Goal: Task Accomplishment & Management: Use online tool/utility

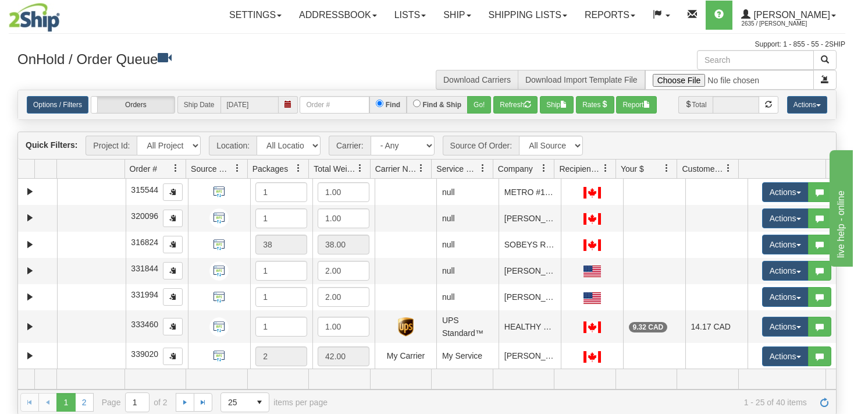
select select "6858"
click option "LIBERTY_WM" at bounding box center [0, 0] width 0 height 0
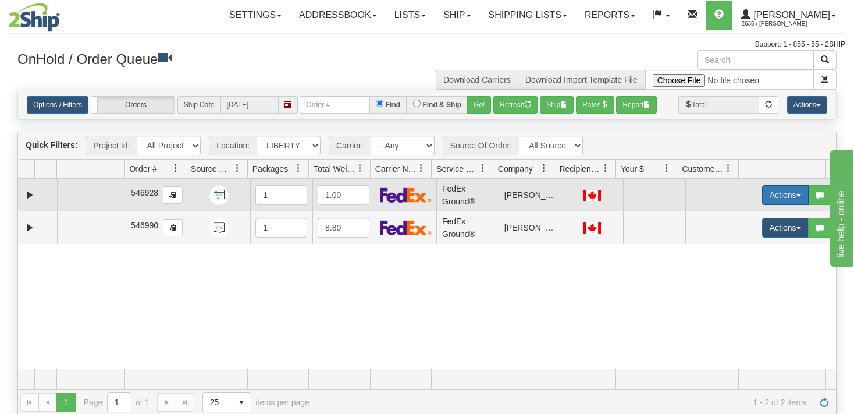
click at [782, 197] on button "Actions" at bounding box center [785, 195] width 47 height 20
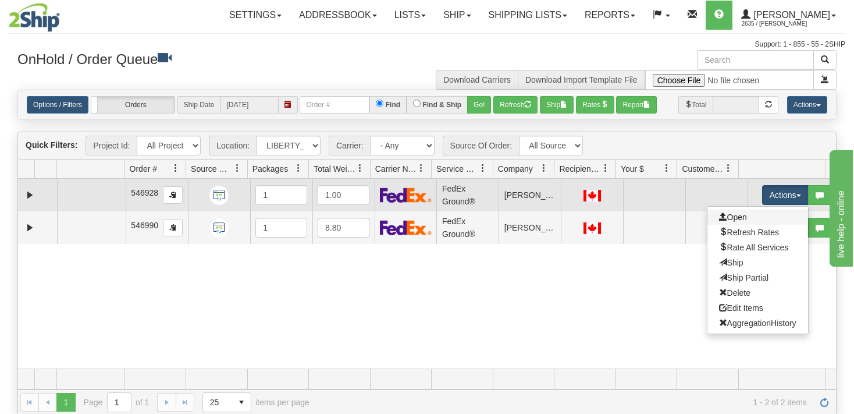
click at [729, 211] on link "Open" at bounding box center [757, 216] width 101 height 15
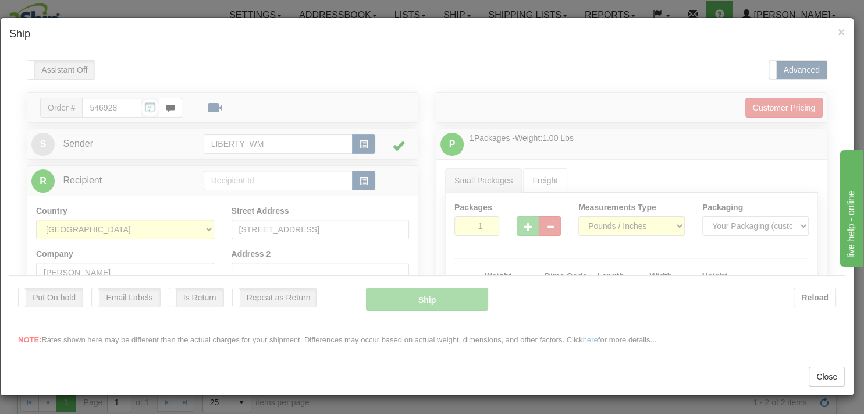
type input "SASKATOON"
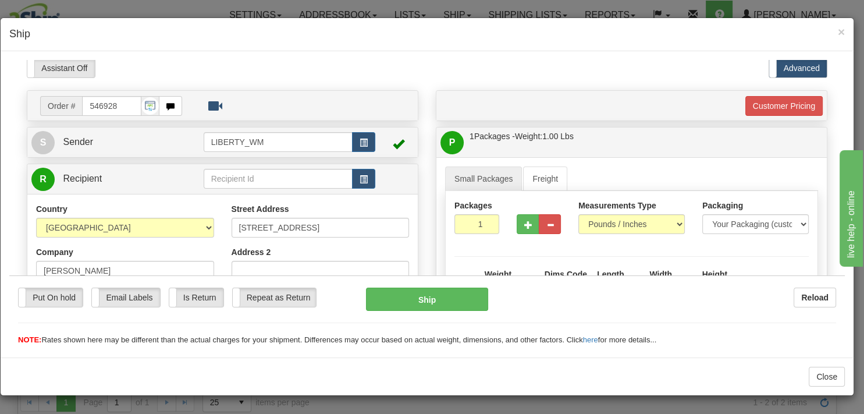
scroll to position [123, 0]
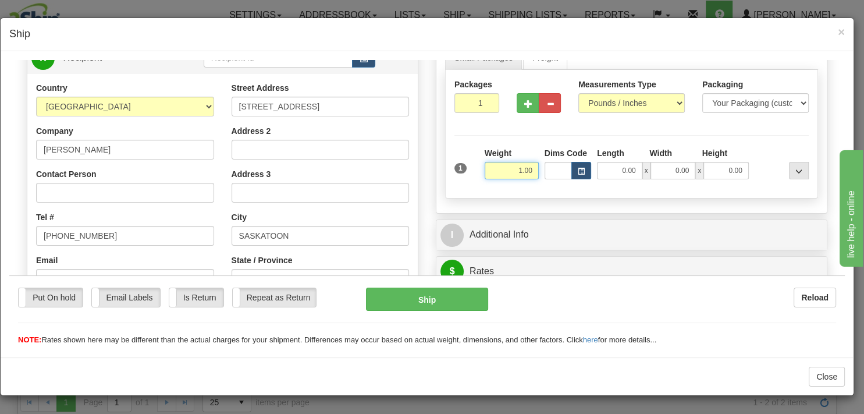
click at [512, 172] on input "1.00" at bounding box center [512, 169] width 54 height 17
type input "21.00"
type input "92"
type input "19.00"
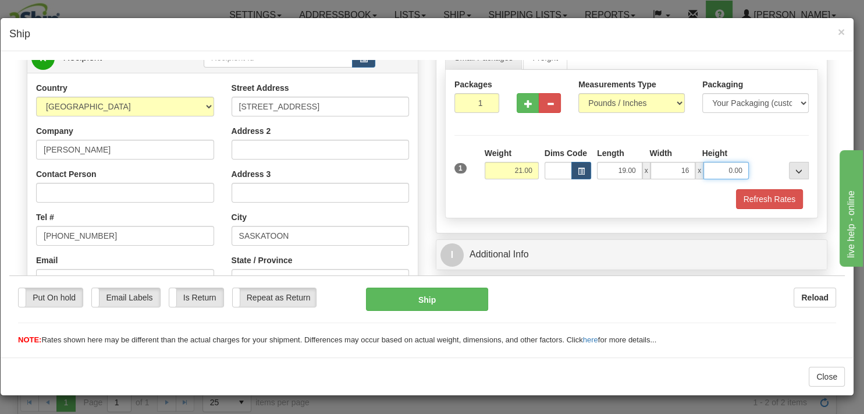
type input "16.00"
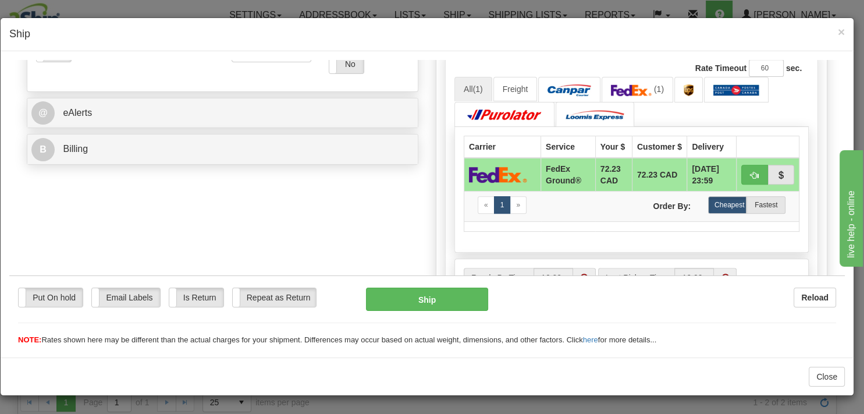
scroll to position [430, 0]
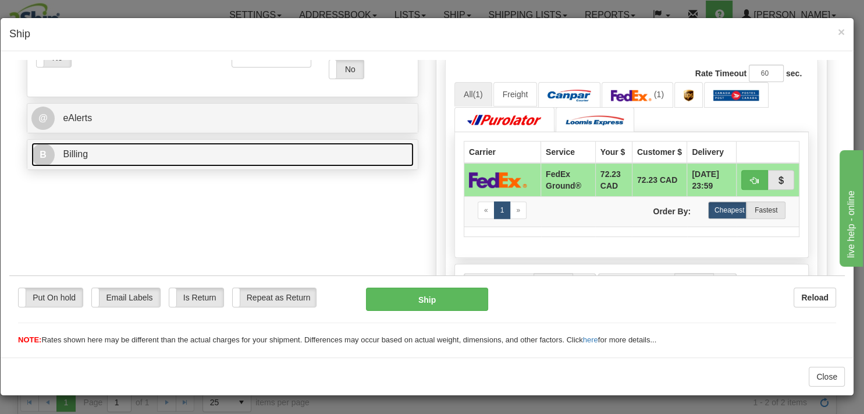
type input "18.00"
click at [78, 151] on span "Billing" at bounding box center [75, 153] width 25 height 10
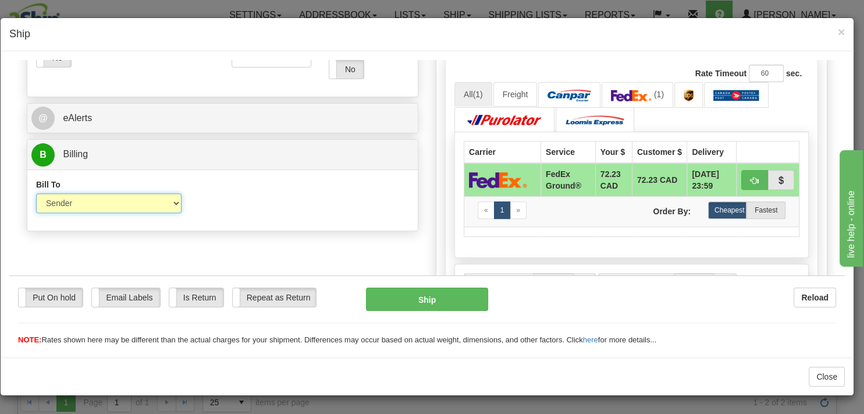
click at [36, 193] on select "Sender Recipient Third Party Collect" at bounding box center [108, 203] width 145 height 20
select select "3"
click option "Third Party" at bounding box center [9, 59] width 0 height 0
type input "92"
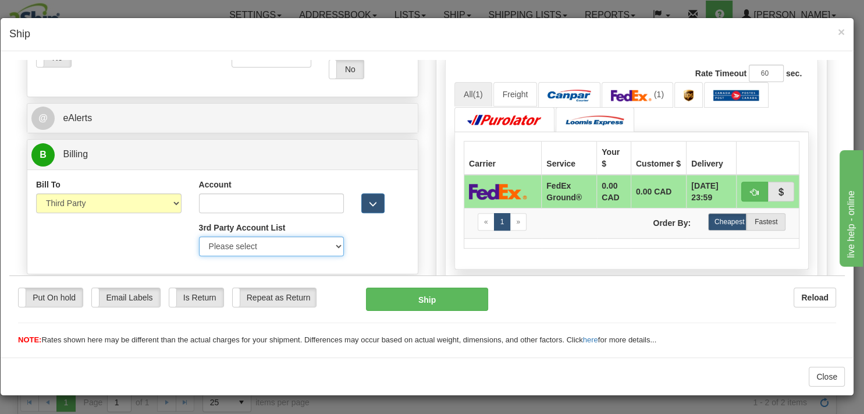
click at [199, 236] on select "Please select Liberty_Wal-Mart_FedEx-250243480-FedEx Express®" at bounding box center [271, 246] width 145 height 20
select select "409"
click option "Liberty_Wal-Mart_FedEx-250243480-FedEx Express®" at bounding box center [9, 59] width 0 height 0
type input "250243480"
type input "Walmart"
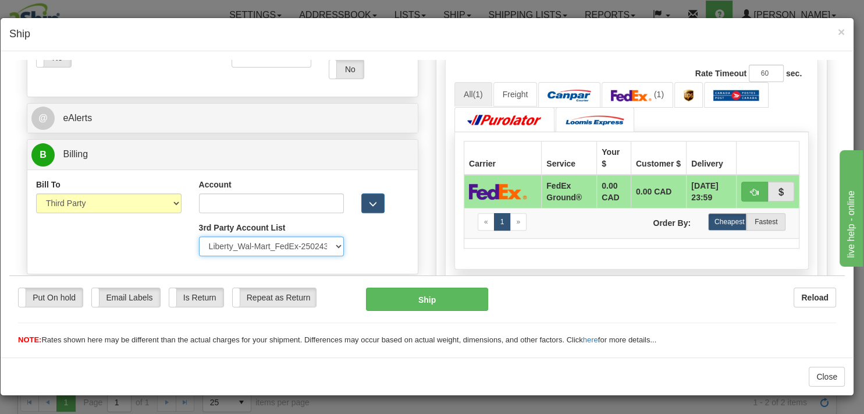
type input "[STREET_ADDRESS]"
type input "[GEOGRAPHIC_DATA]"
type input "L5N 1P9"
select select "ON"
click at [765, 51] on button "Refresh Rates" at bounding box center [780, 41] width 75 height 20
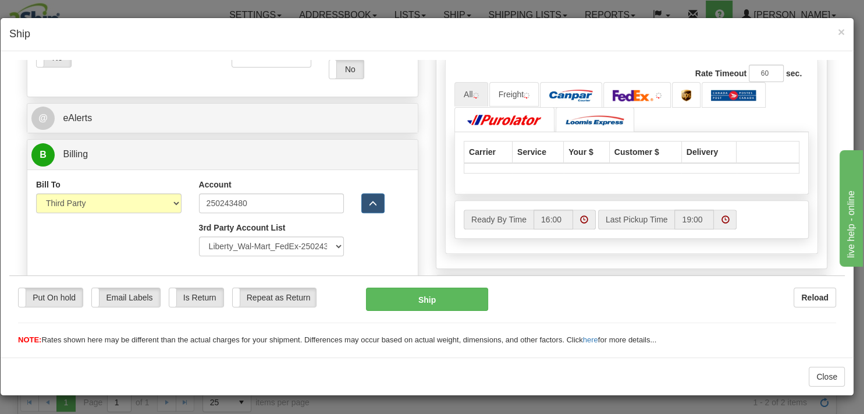
type input "92"
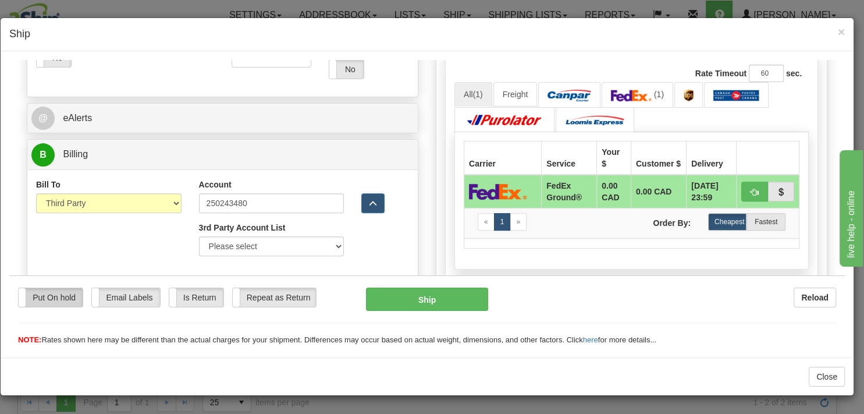
click at [52, 298] on label "Put On hold" at bounding box center [51, 296] width 64 height 19
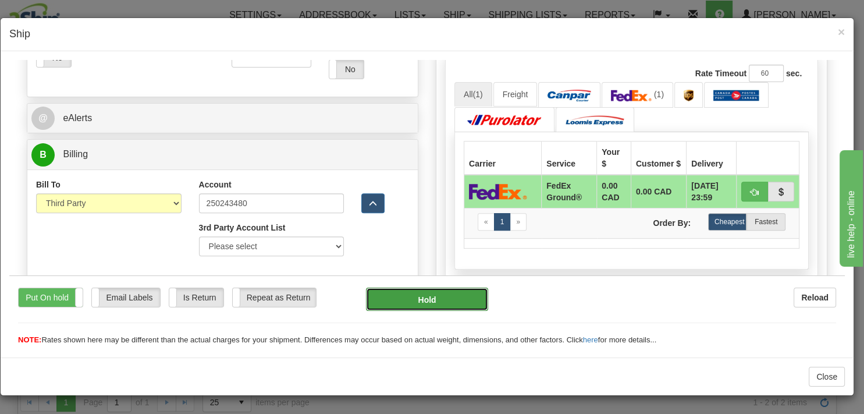
click at [409, 300] on button "Hold" at bounding box center [427, 298] width 122 height 23
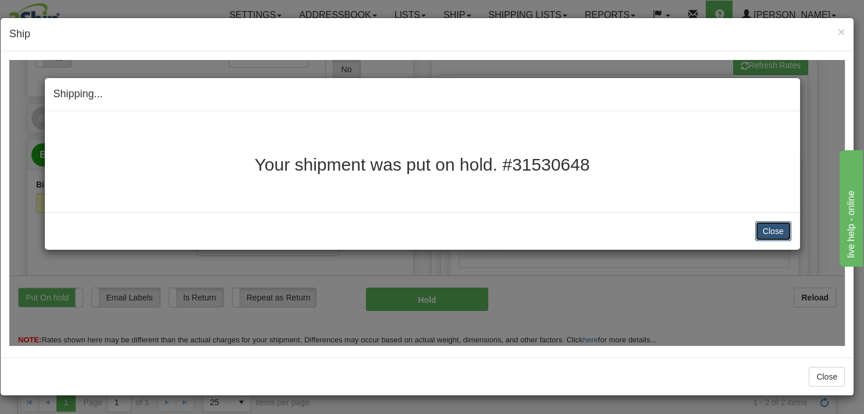
click at [761, 226] on button "Close" at bounding box center [773, 230] width 36 height 20
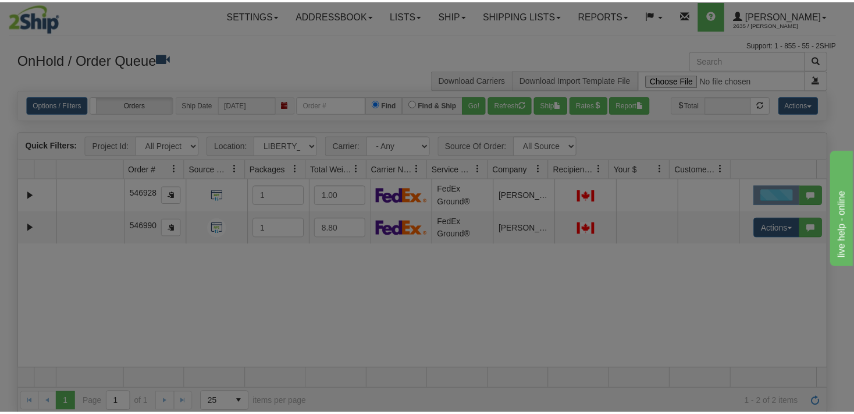
scroll to position [0, 0]
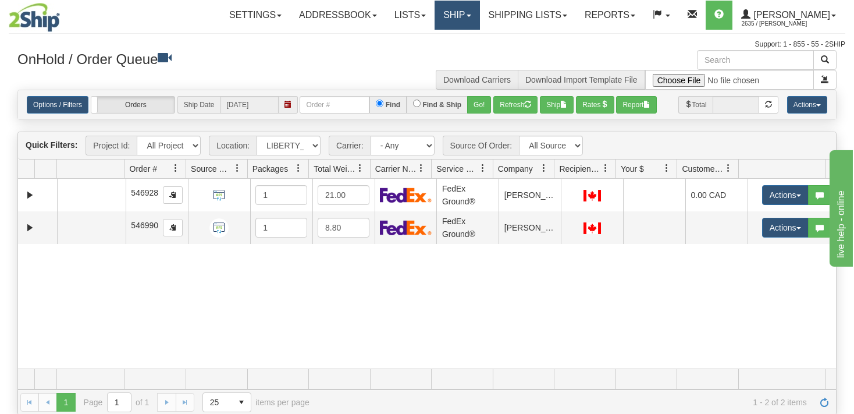
click at [470, 12] on link "Ship" at bounding box center [457, 15] width 45 height 29
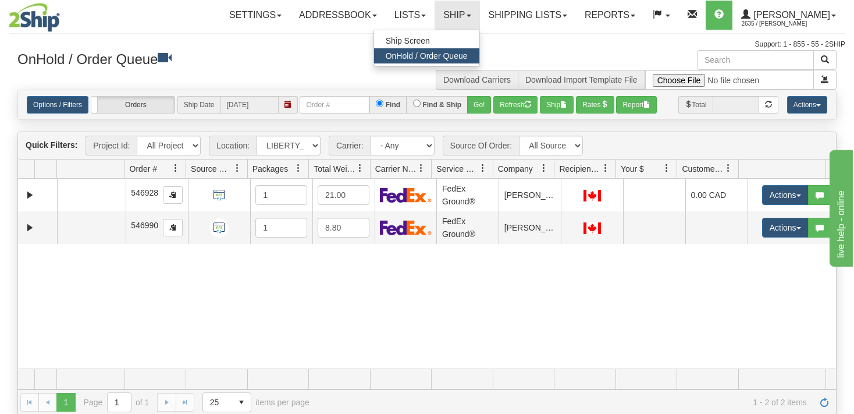
click at [425, 54] on span "OnHold / Order Queue" at bounding box center [427, 55] width 82 height 9
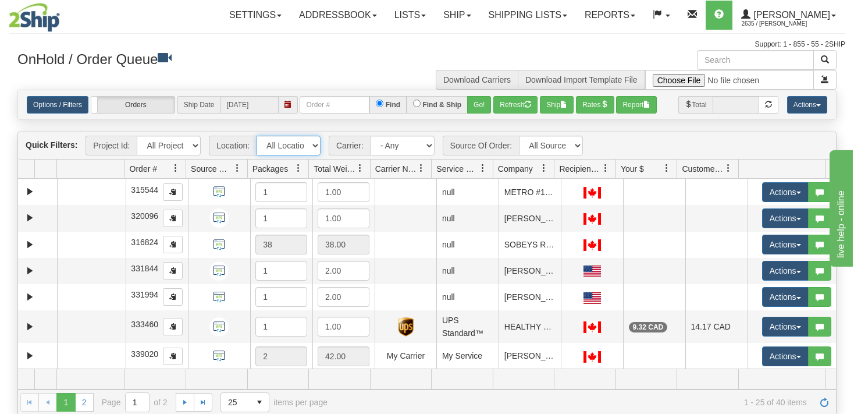
select select "6858"
click option "LIBERTY_WM" at bounding box center [0, 0] width 0 height 0
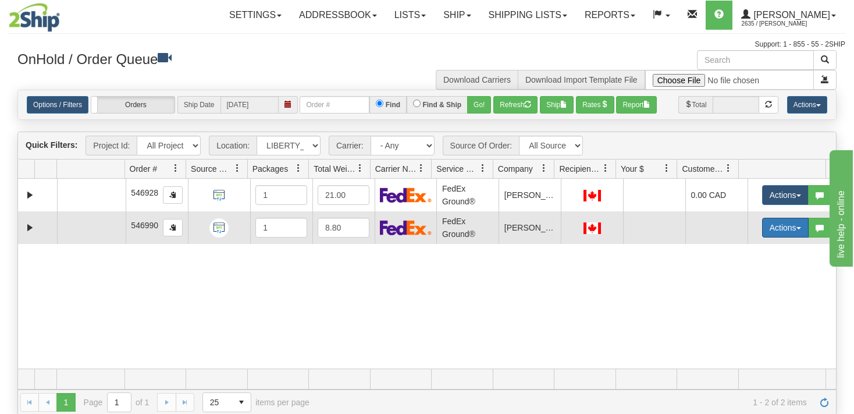
click at [776, 228] on button "Actions" at bounding box center [785, 228] width 47 height 20
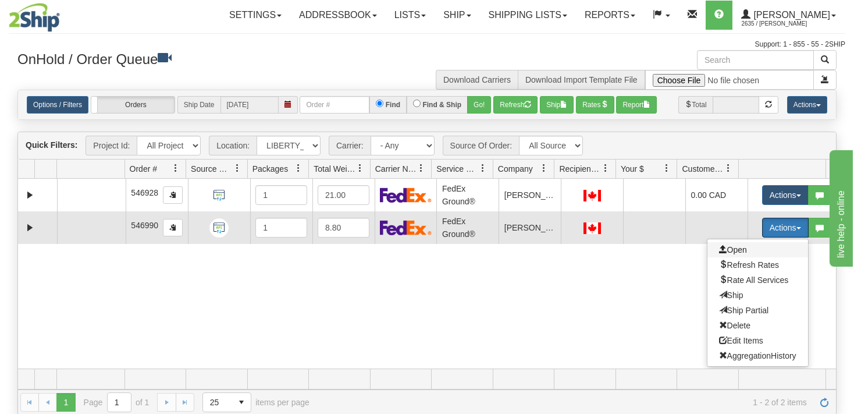
click at [727, 247] on span "Open" at bounding box center [733, 249] width 28 height 9
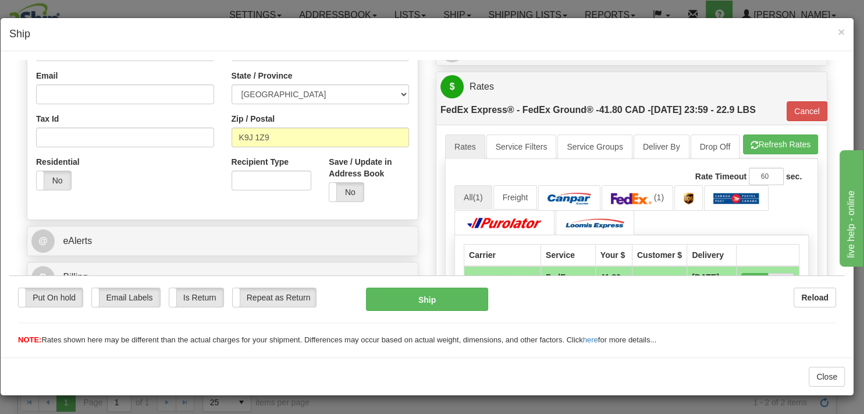
scroll to position [491, 0]
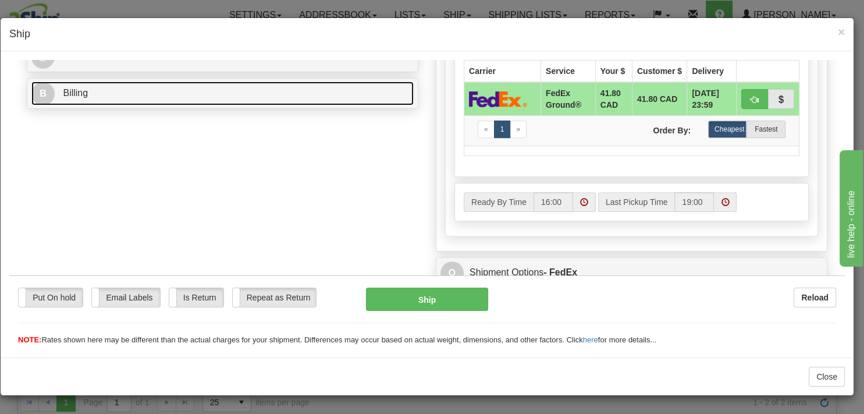
click at [125, 93] on link "B Billing" at bounding box center [222, 93] width 382 height 24
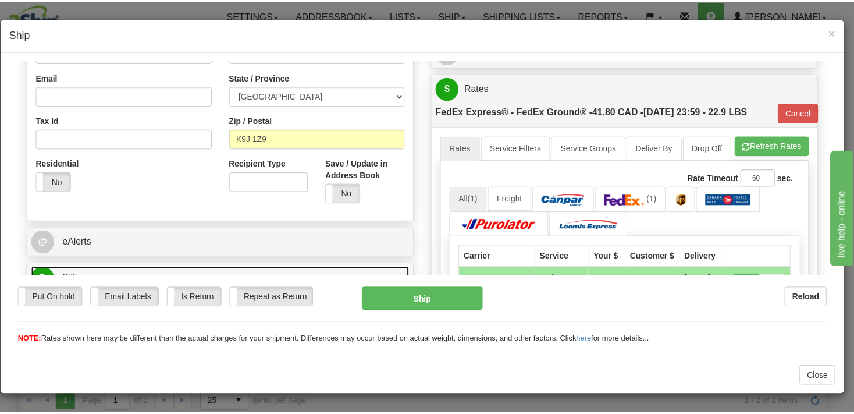
scroll to position [0, 0]
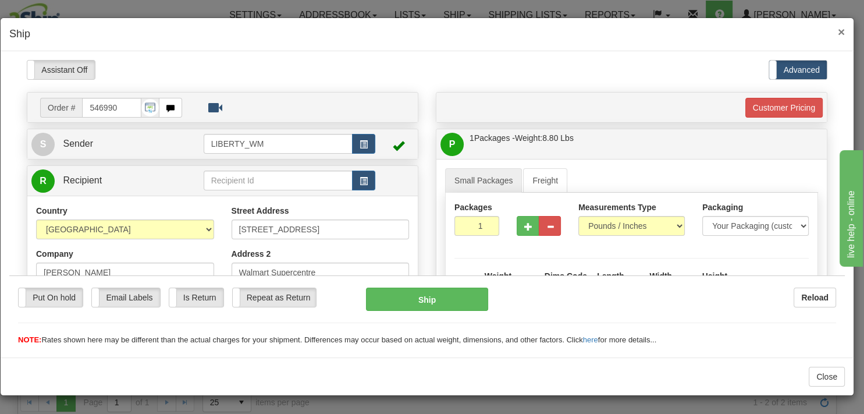
click at [844, 31] on span "×" at bounding box center [841, 31] width 7 height 13
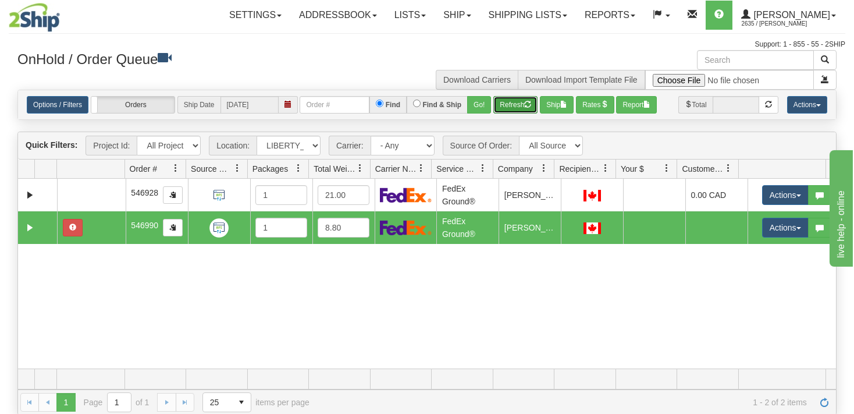
click at [506, 102] on button "Refresh" at bounding box center [515, 104] width 44 height 17
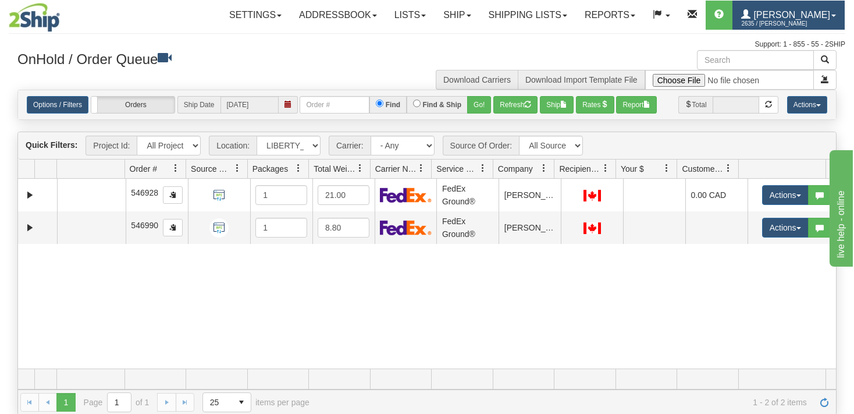
click at [785, 13] on span "[PERSON_NAME]" at bounding box center [790, 15] width 80 height 10
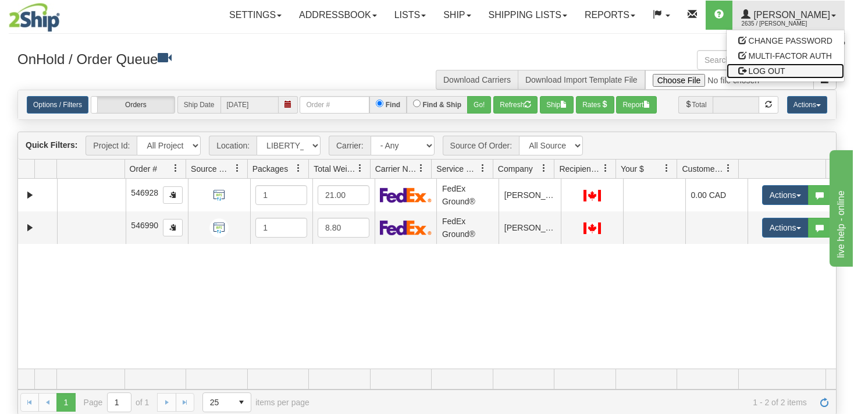
click at [746, 70] on span at bounding box center [742, 70] width 8 height 8
